Goal: Task Accomplishment & Management: Use online tool/utility

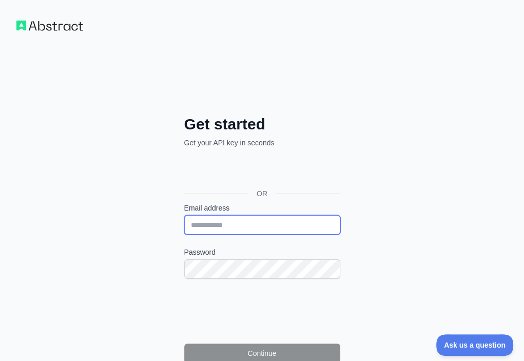
click at [184, 215] on input "Email address" at bounding box center [262, 225] width 156 height 20
paste input "**********"
type input "**********"
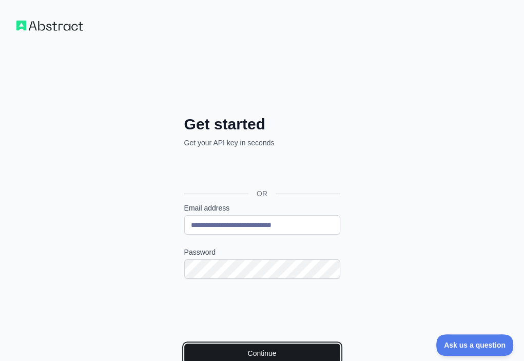
click at [184, 343] on button "Continue" at bounding box center [262, 353] width 156 height 20
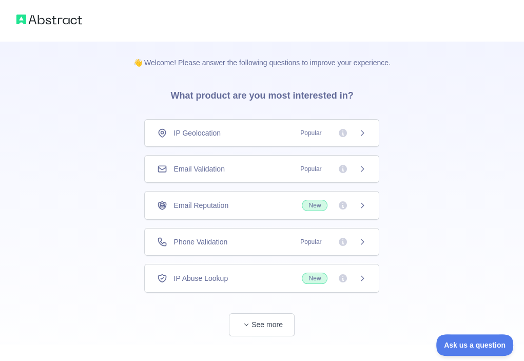
click at [267, 164] on div "Email Validation Popular" at bounding box center [261, 169] width 209 height 10
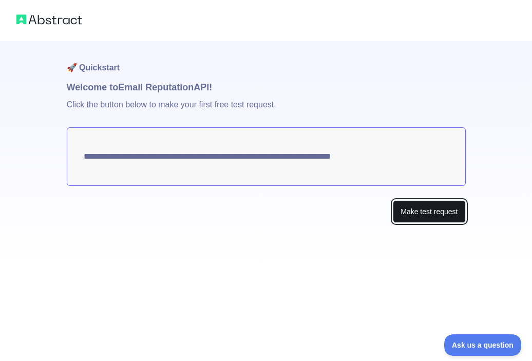
click at [411, 208] on button "Make test request" at bounding box center [429, 211] width 72 height 23
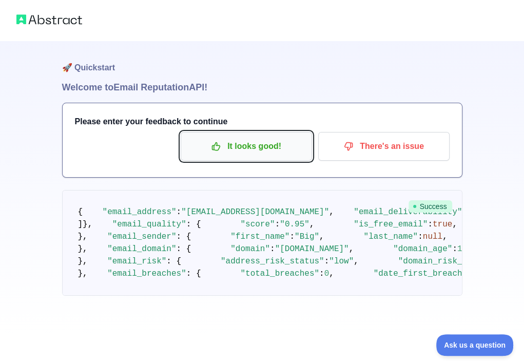
click at [250, 146] on p "It looks good!" at bounding box center [246, 146] width 116 height 17
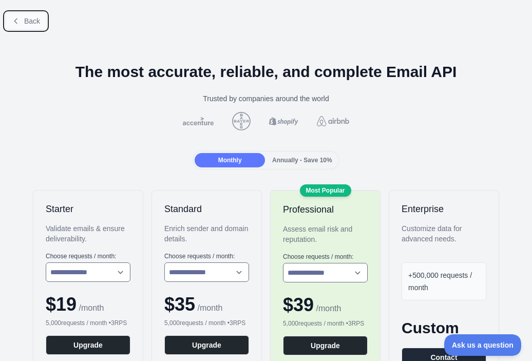
click at [29, 18] on span "Back" at bounding box center [32, 21] width 16 height 8
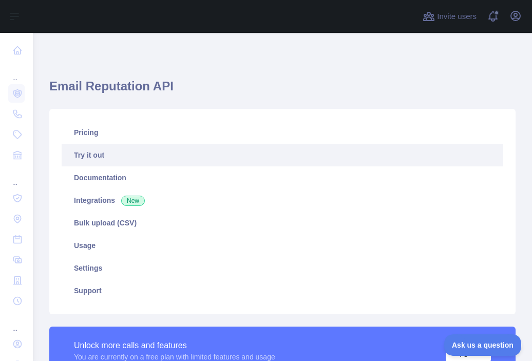
scroll to position [154, 0]
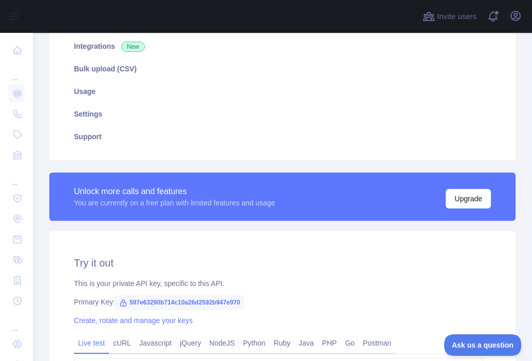
click at [206, 297] on span "597e63290b714c10a26d2592b947e970" at bounding box center [179, 302] width 129 height 15
copy span "597e63290b714c10a26d2592b947e970"
